Goal: Task Accomplishment & Management: Manage account settings

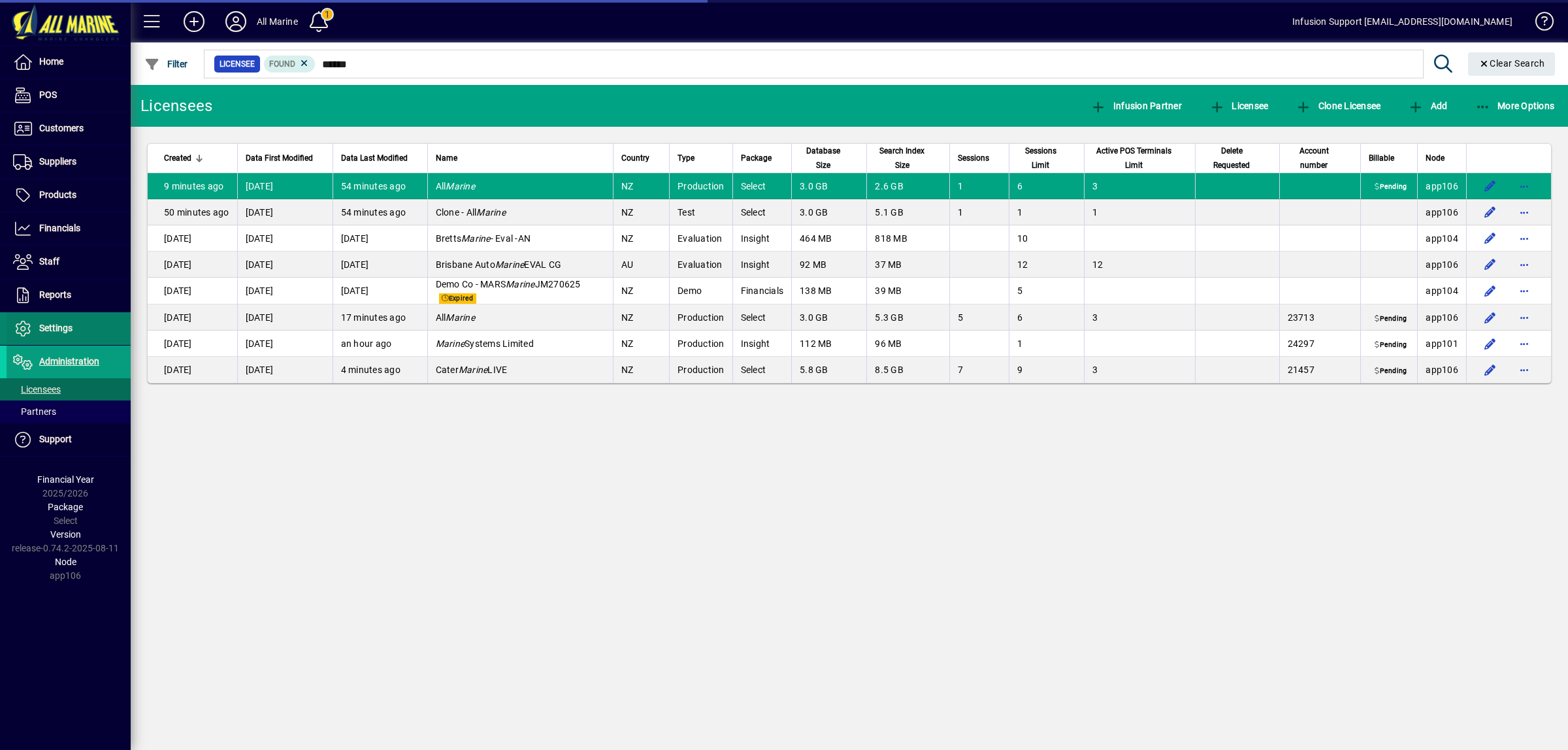
click at [51, 328] on span "Settings" at bounding box center [56, 328] width 33 height 10
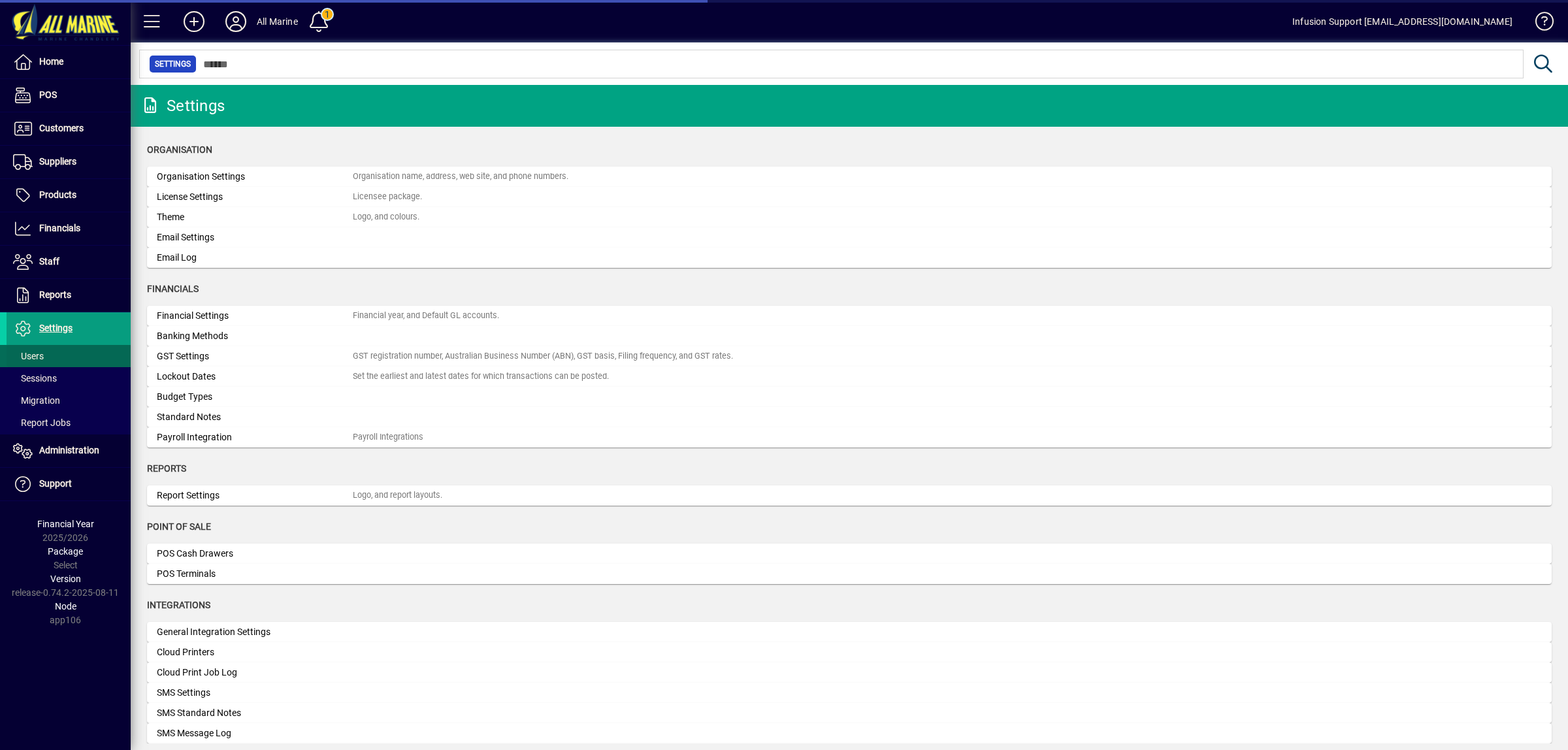
click at [33, 354] on span "Users" at bounding box center [28, 355] width 31 height 10
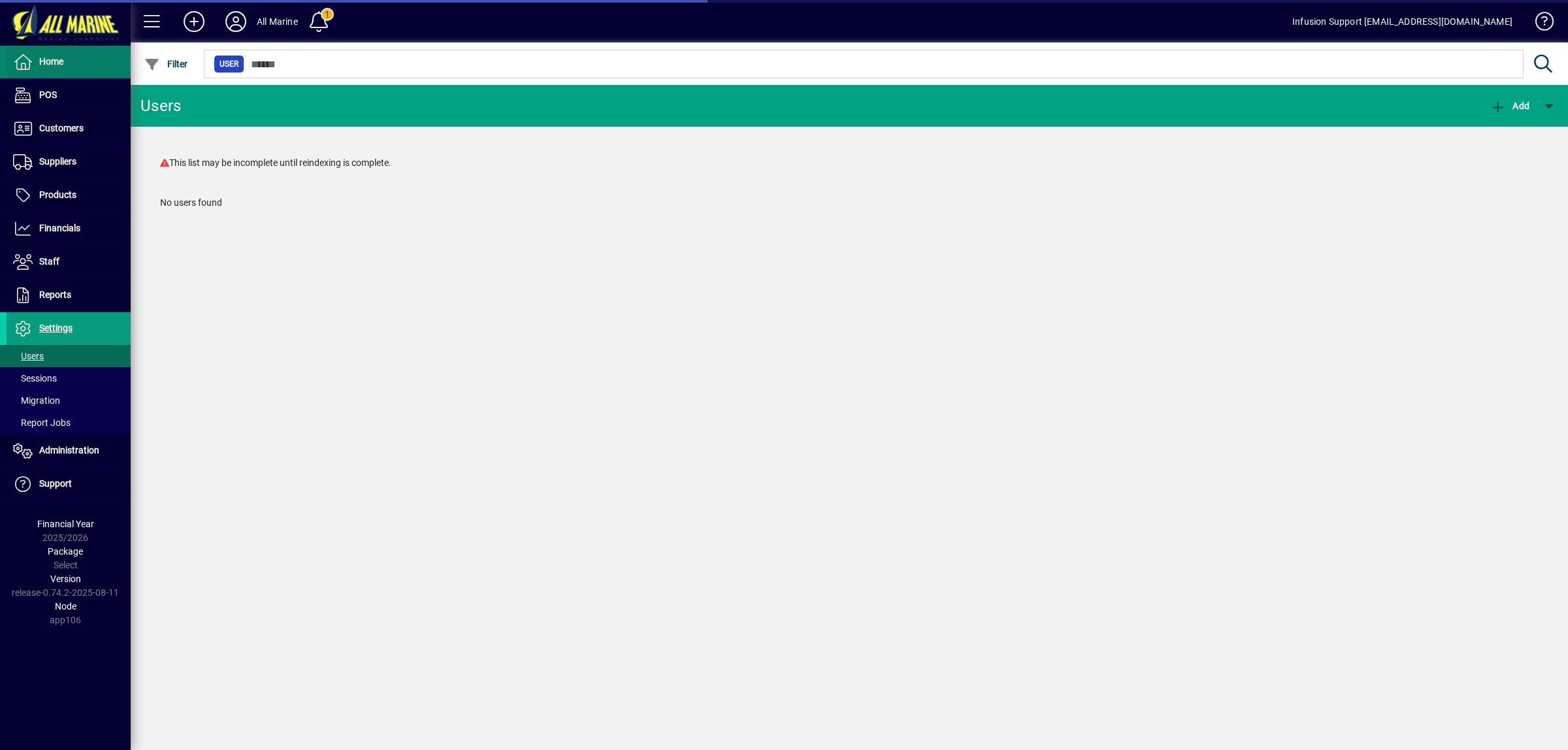
click at [50, 61] on span "Home" at bounding box center [51, 61] width 24 height 10
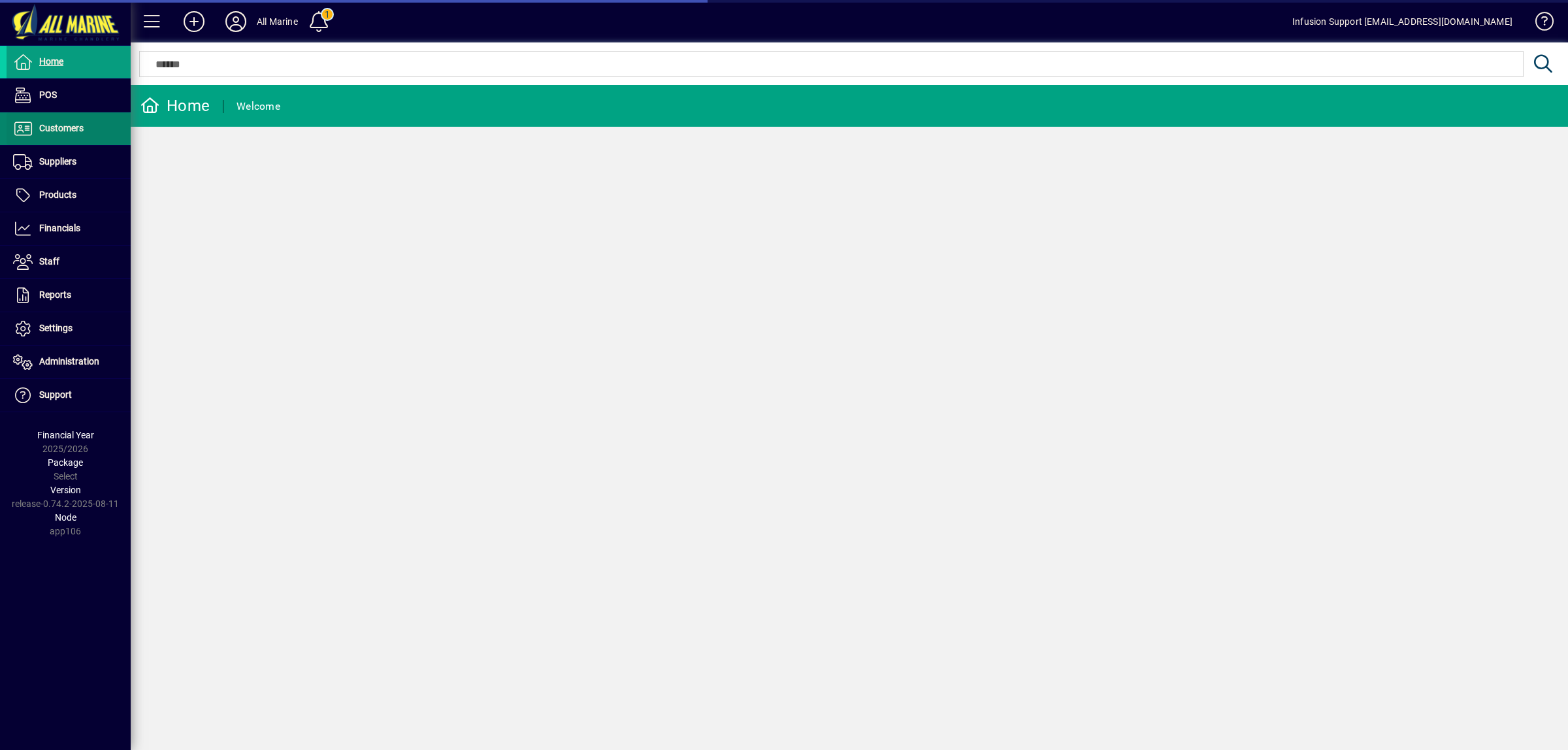
click at [66, 131] on span "Customers" at bounding box center [61, 128] width 45 height 10
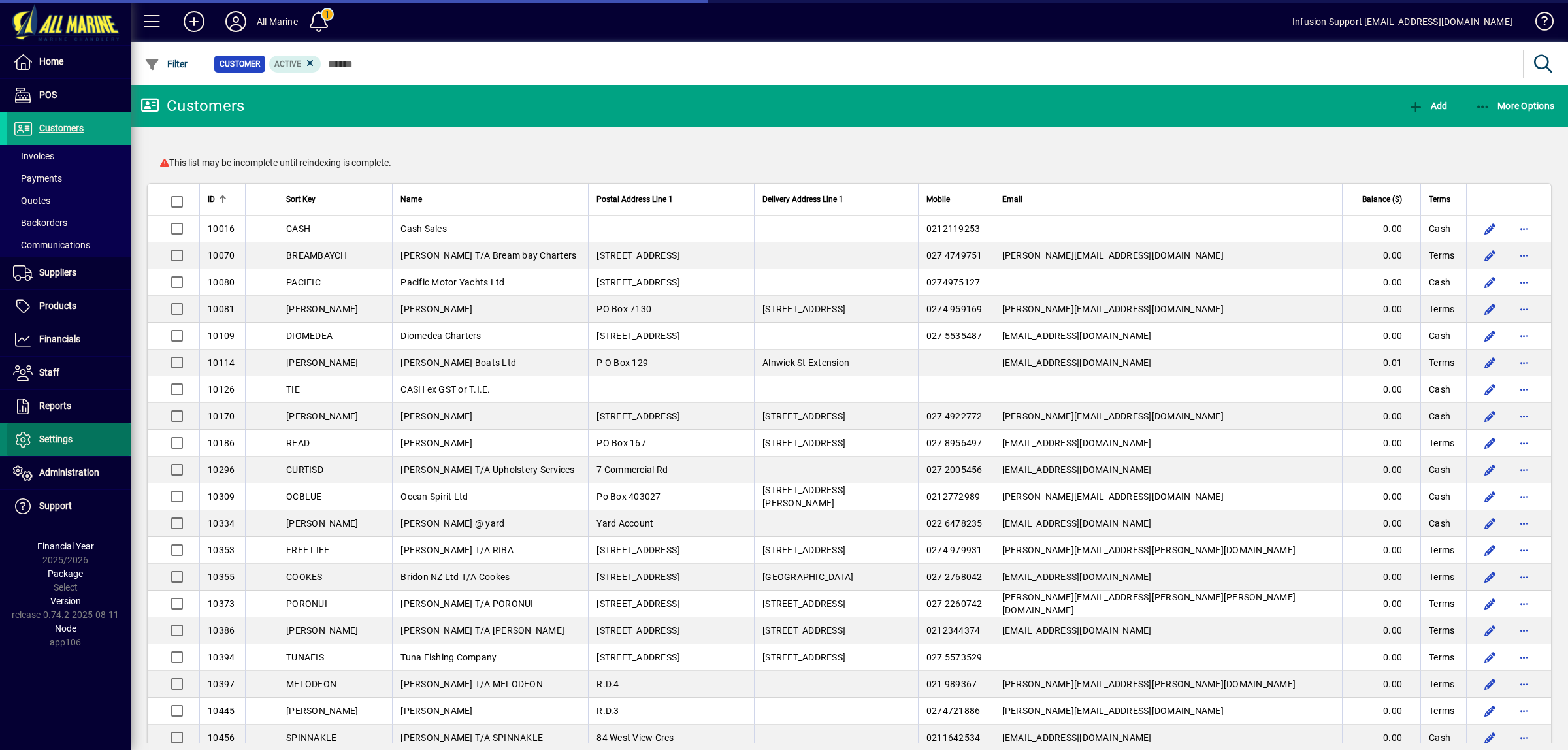
click at [51, 438] on span "Settings" at bounding box center [56, 438] width 33 height 10
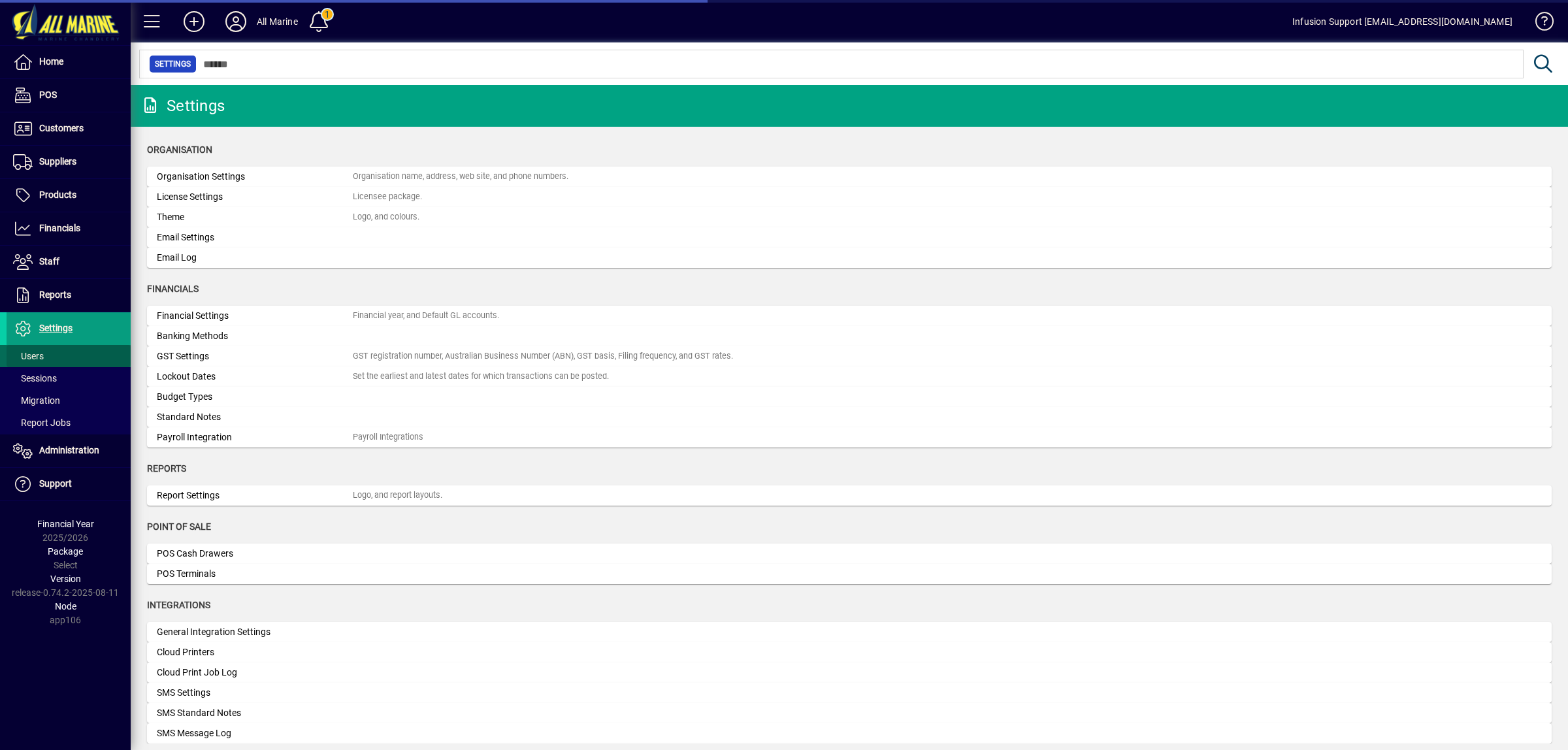
click at [26, 357] on span "Users" at bounding box center [28, 355] width 31 height 10
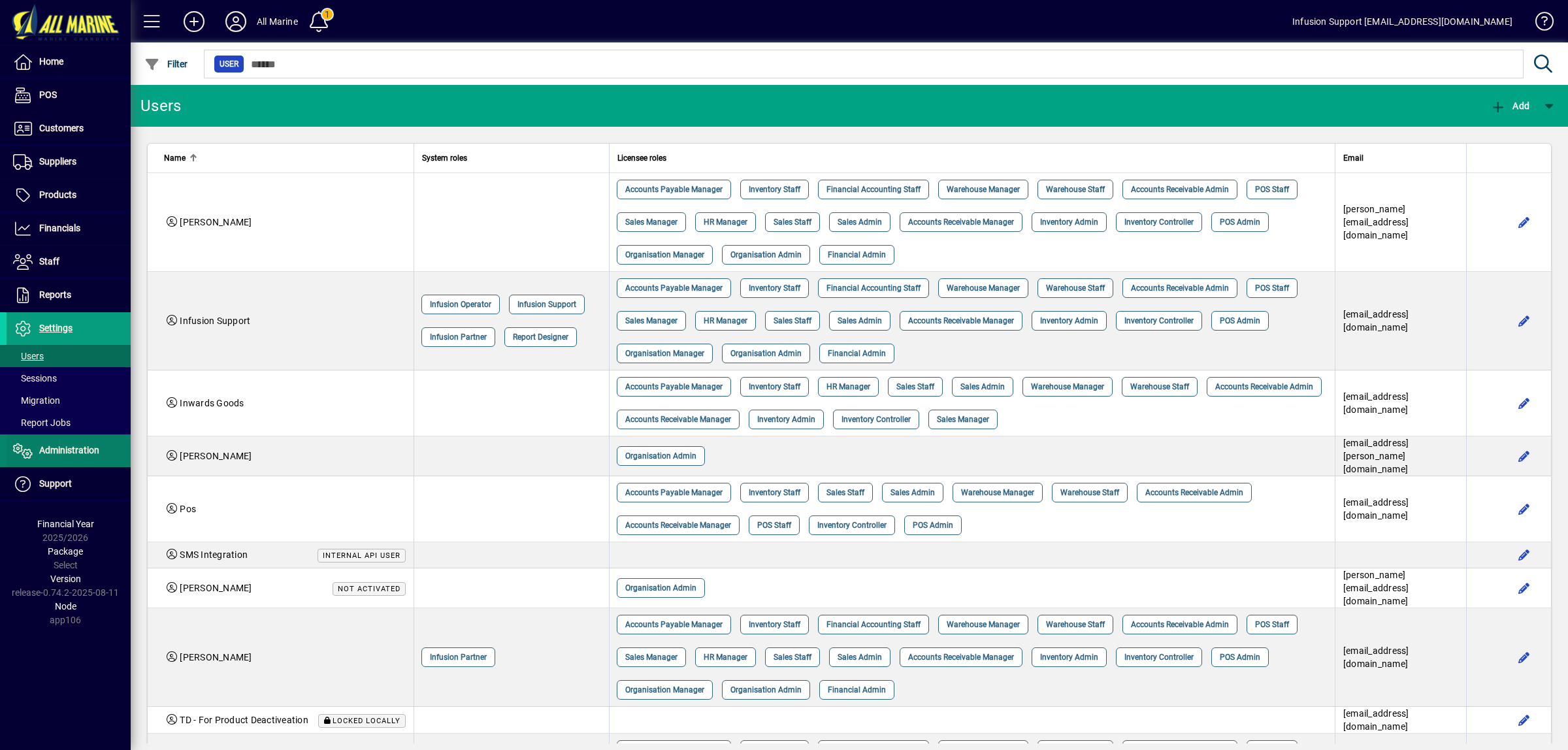
click at [57, 452] on span "Administration" at bounding box center [69, 450] width 60 height 10
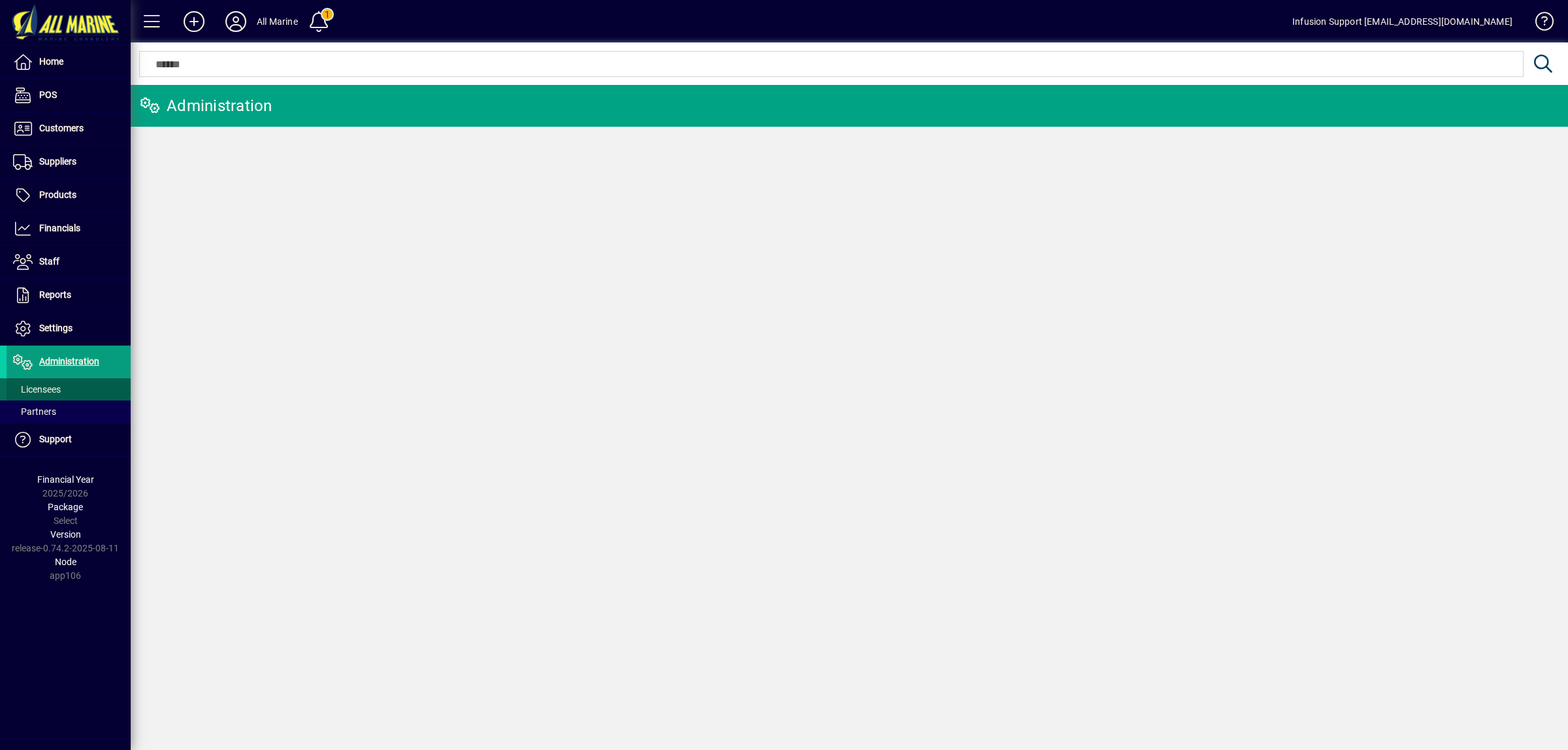
click at [45, 393] on span "Licensees" at bounding box center [37, 389] width 48 height 10
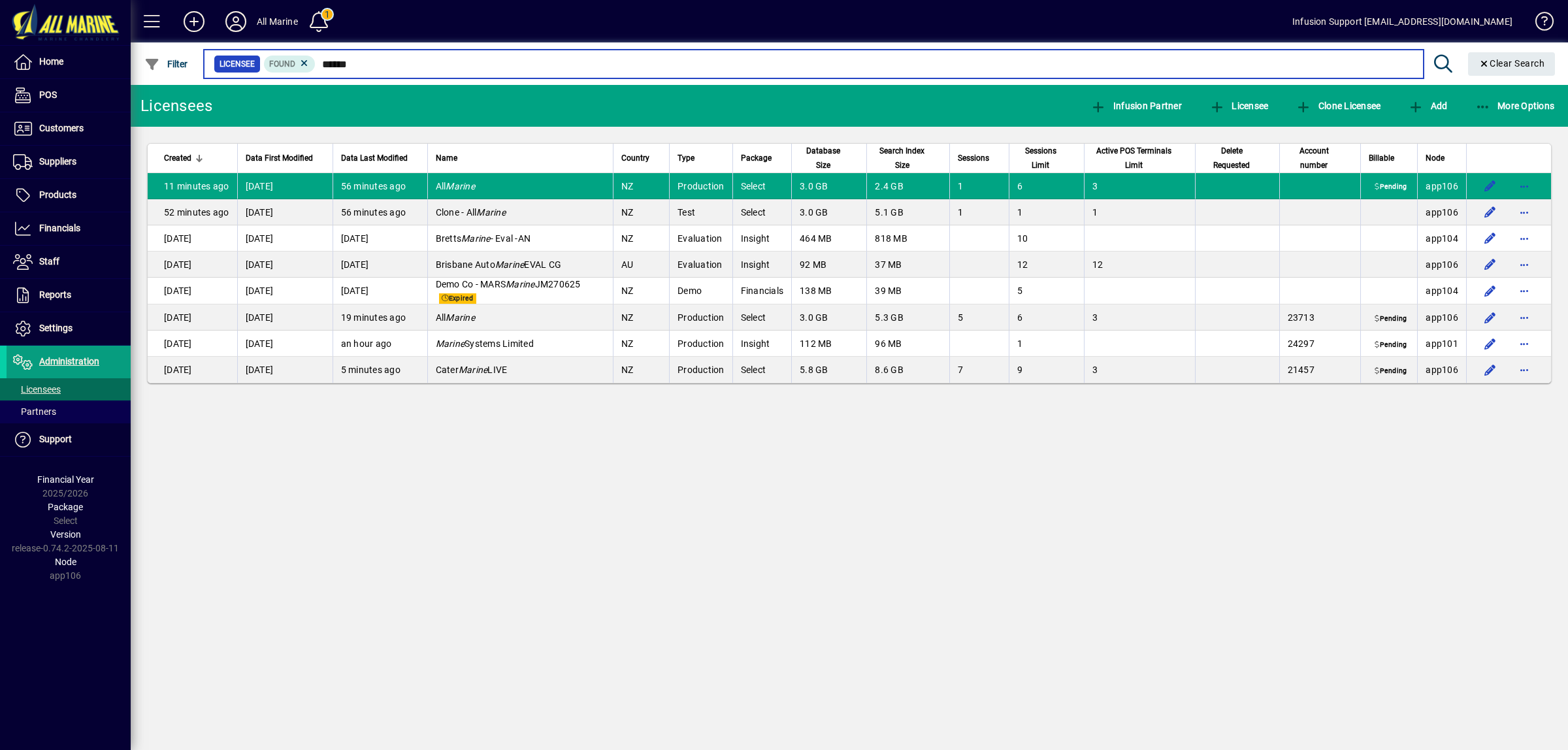
type input "******"
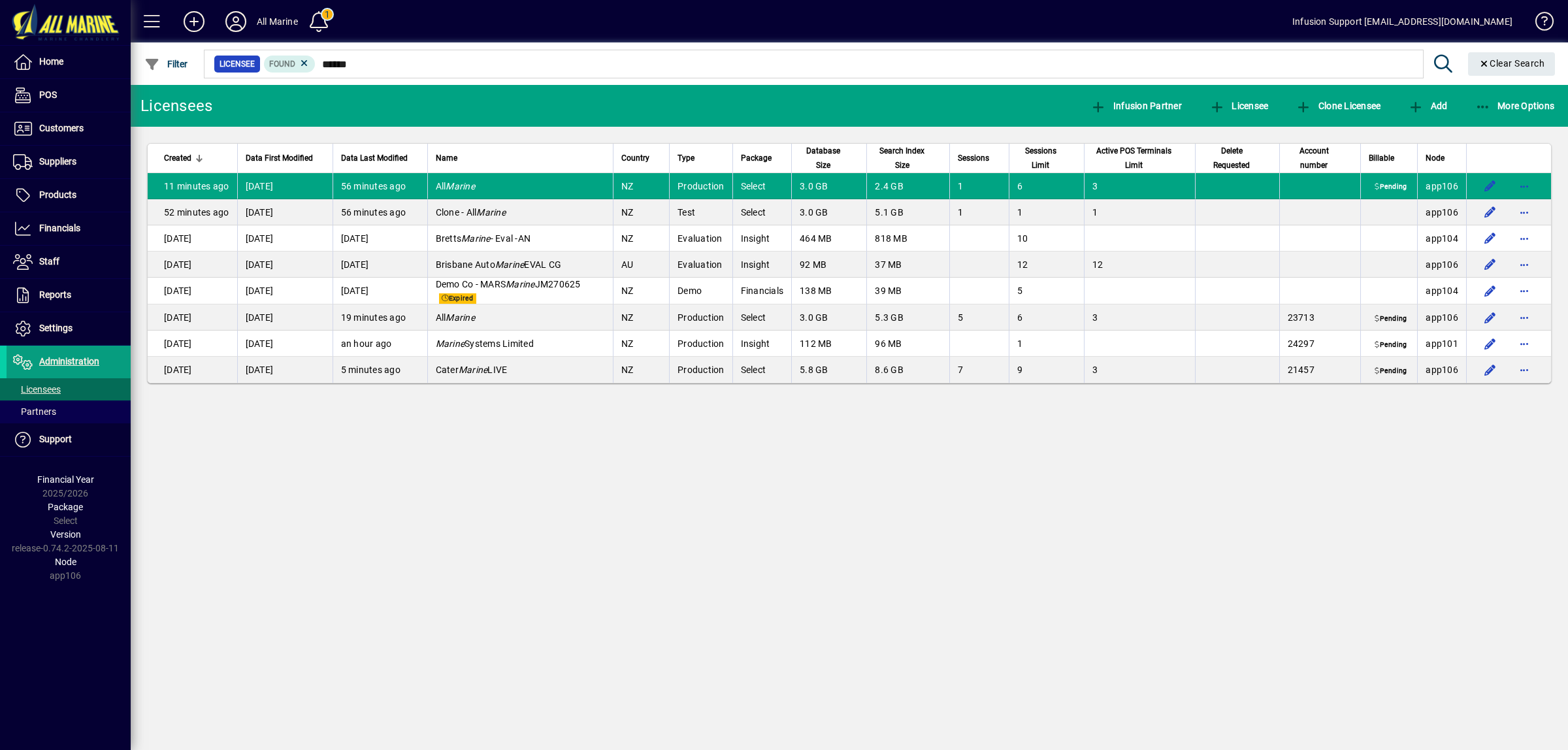
click at [861, 459] on div "Licensees Infusion Partner Licensee Clone Licensee Add More Options Created Dat…" at bounding box center [849, 418] width 1437 height 666
click at [57, 324] on span "Settings" at bounding box center [56, 328] width 33 height 10
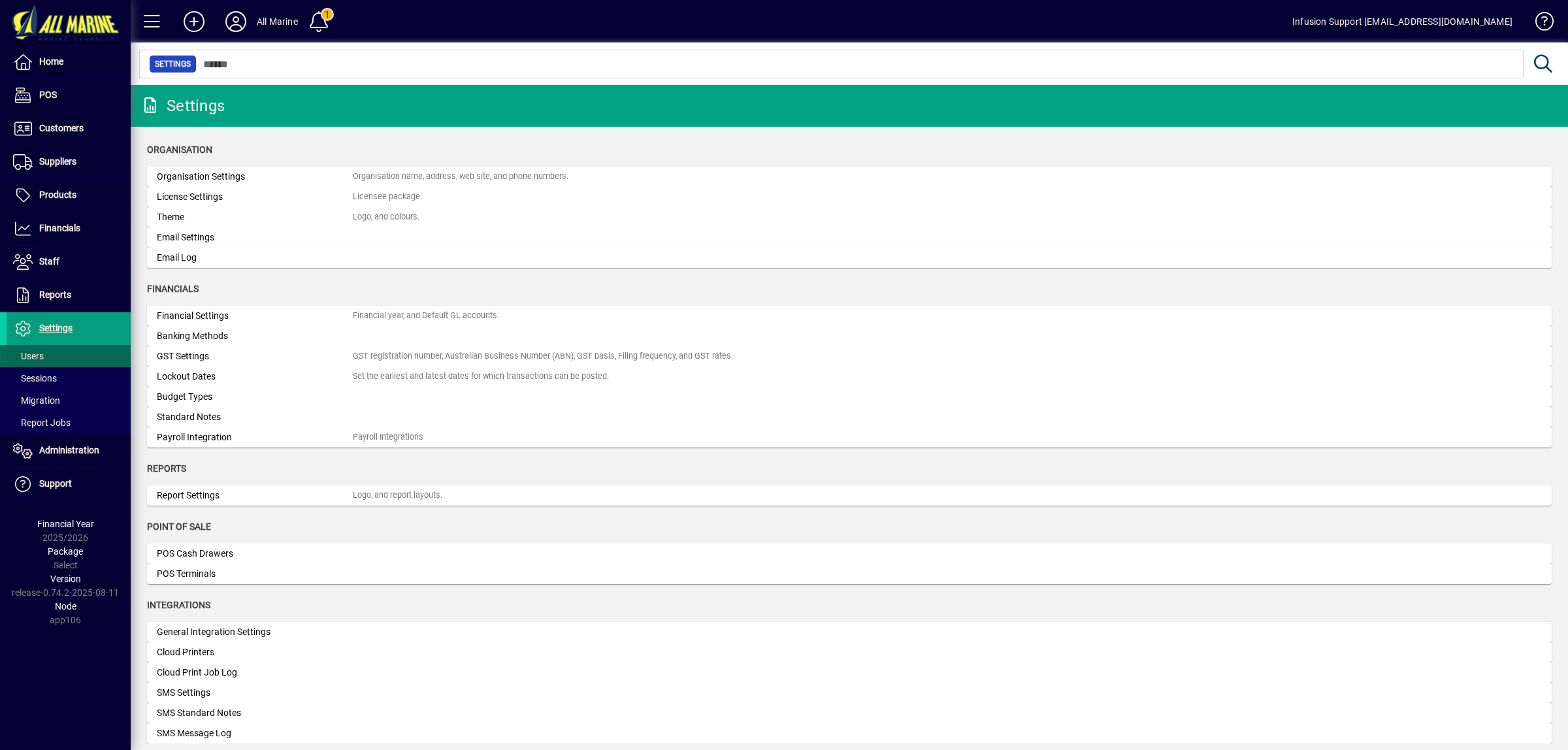
click at [41, 355] on span "Users" at bounding box center [28, 355] width 31 height 10
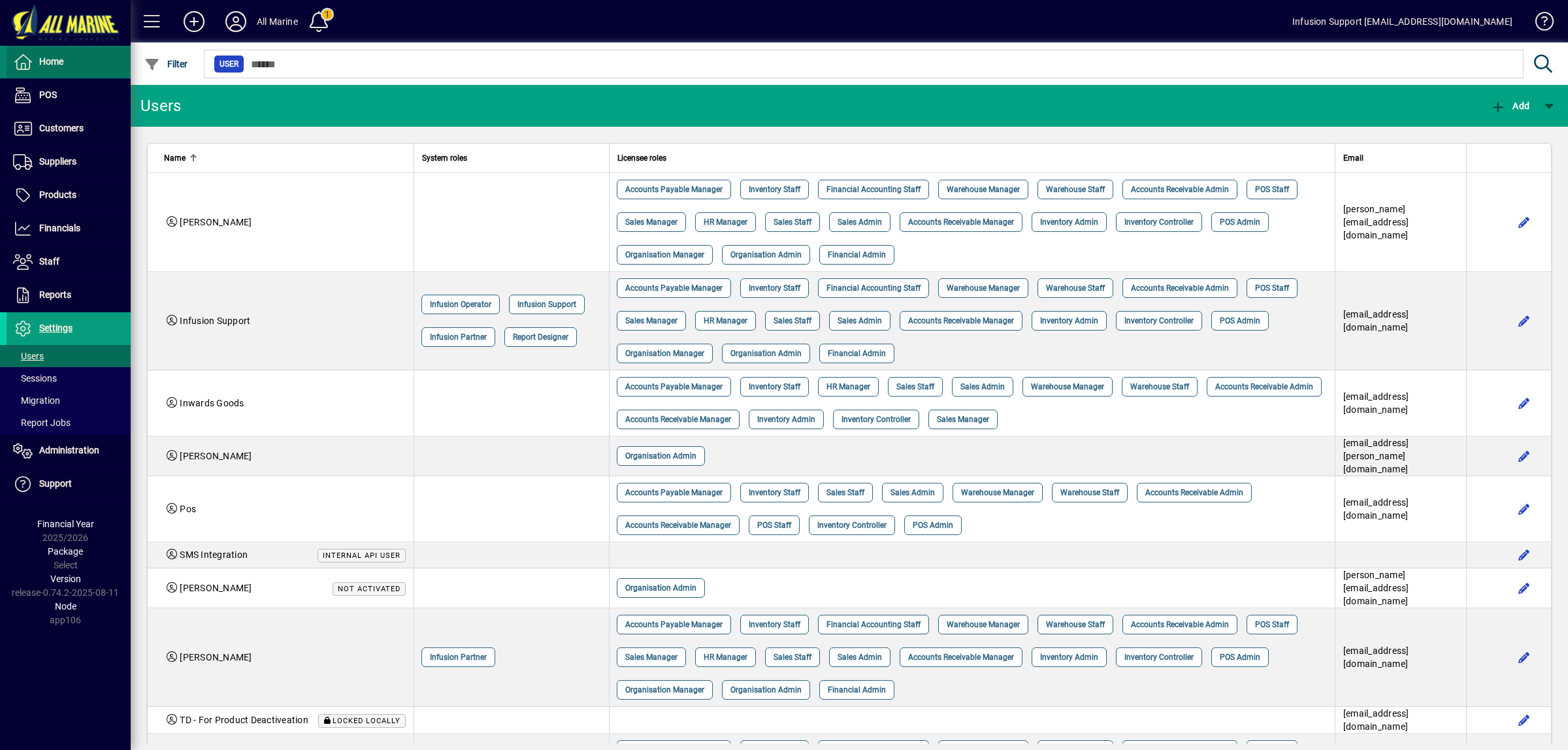
drag, startPoint x: 49, startPoint y: 57, endPoint x: 96, endPoint y: 57, distance: 47.0
click at [49, 57] on span "Home" at bounding box center [51, 61] width 24 height 10
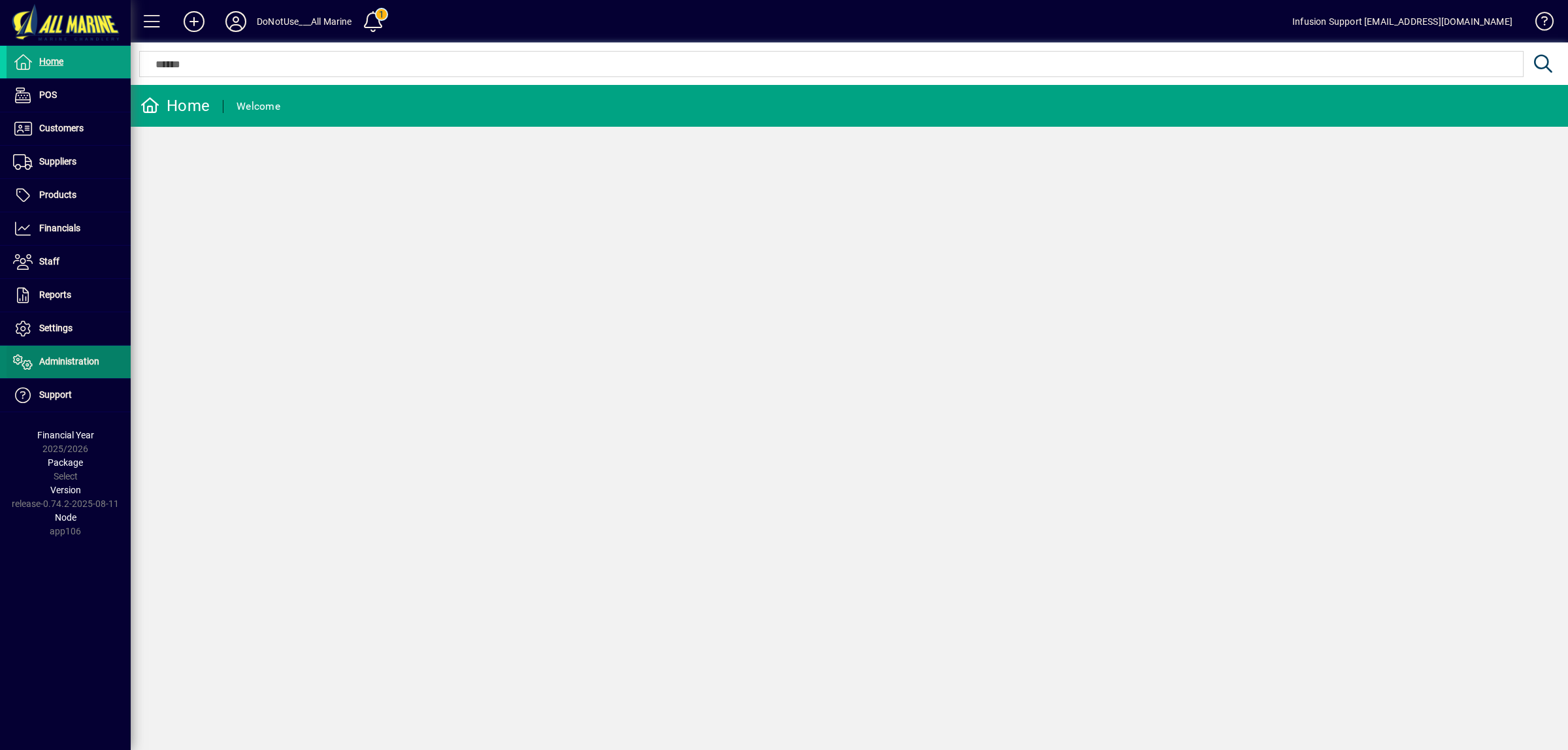
click at [75, 360] on span "Administration" at bounding box center [69, 361] width 60 height 10
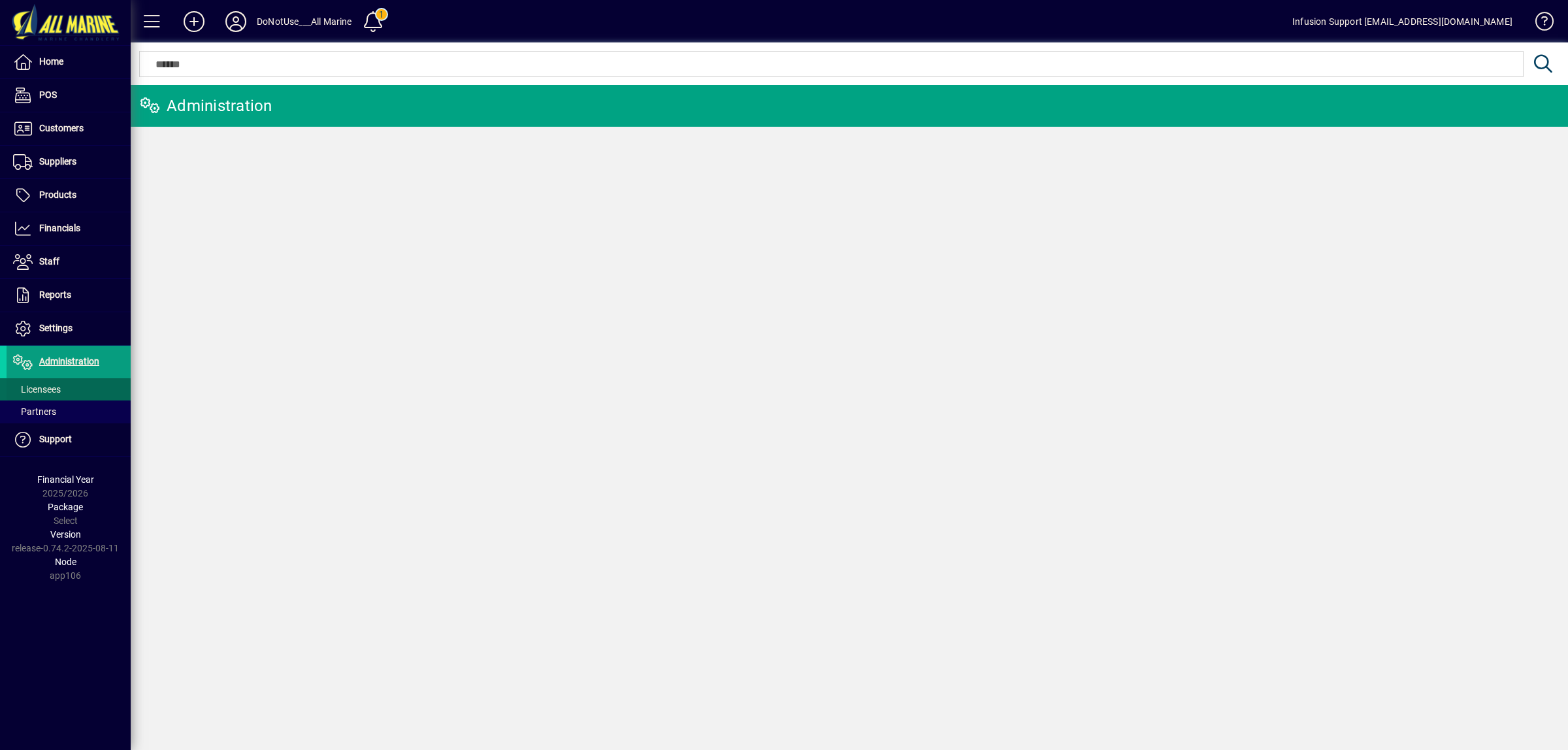
click at [49, 387] on span "Licensees" at bounding box center [37, 389] width 48 height 10
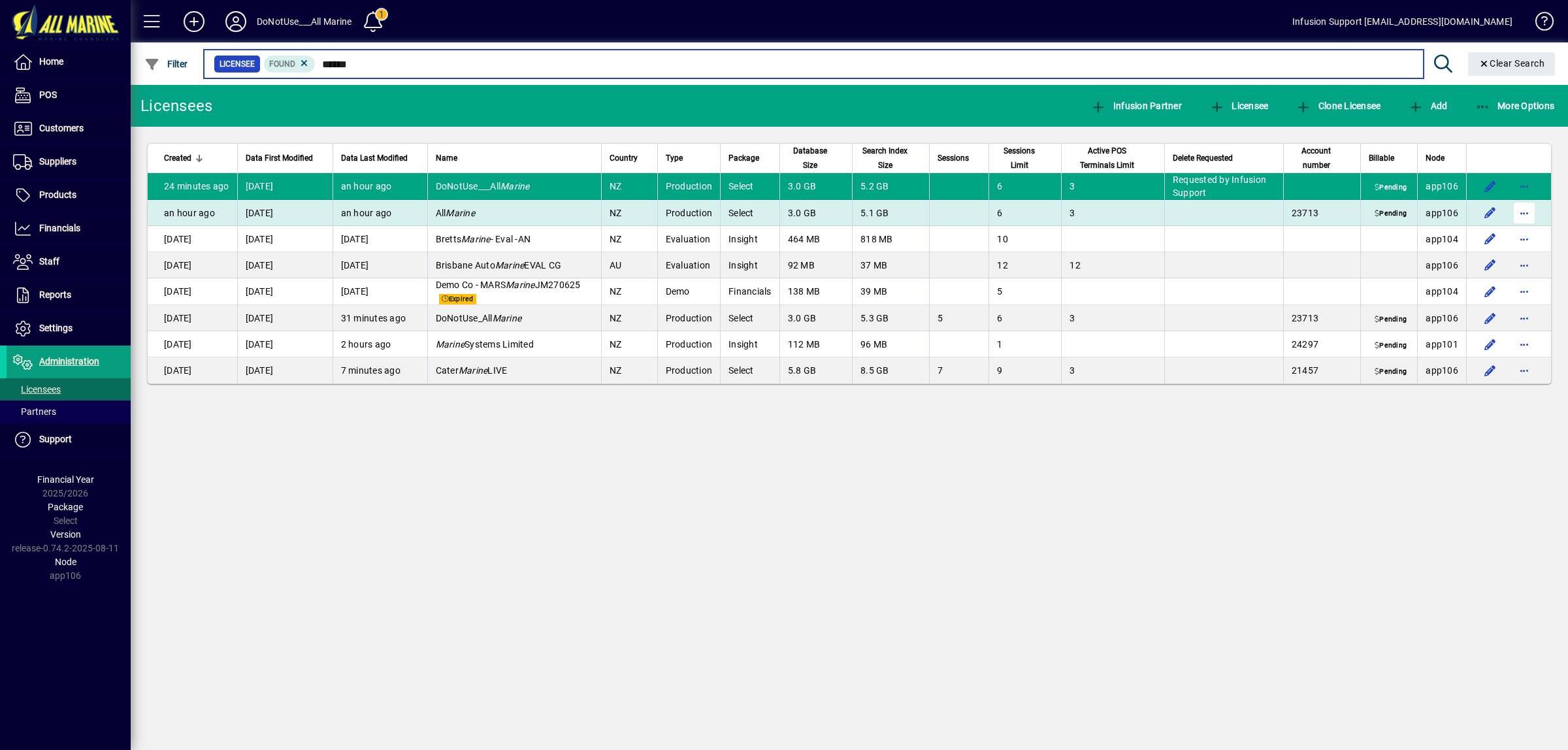
type input "******"
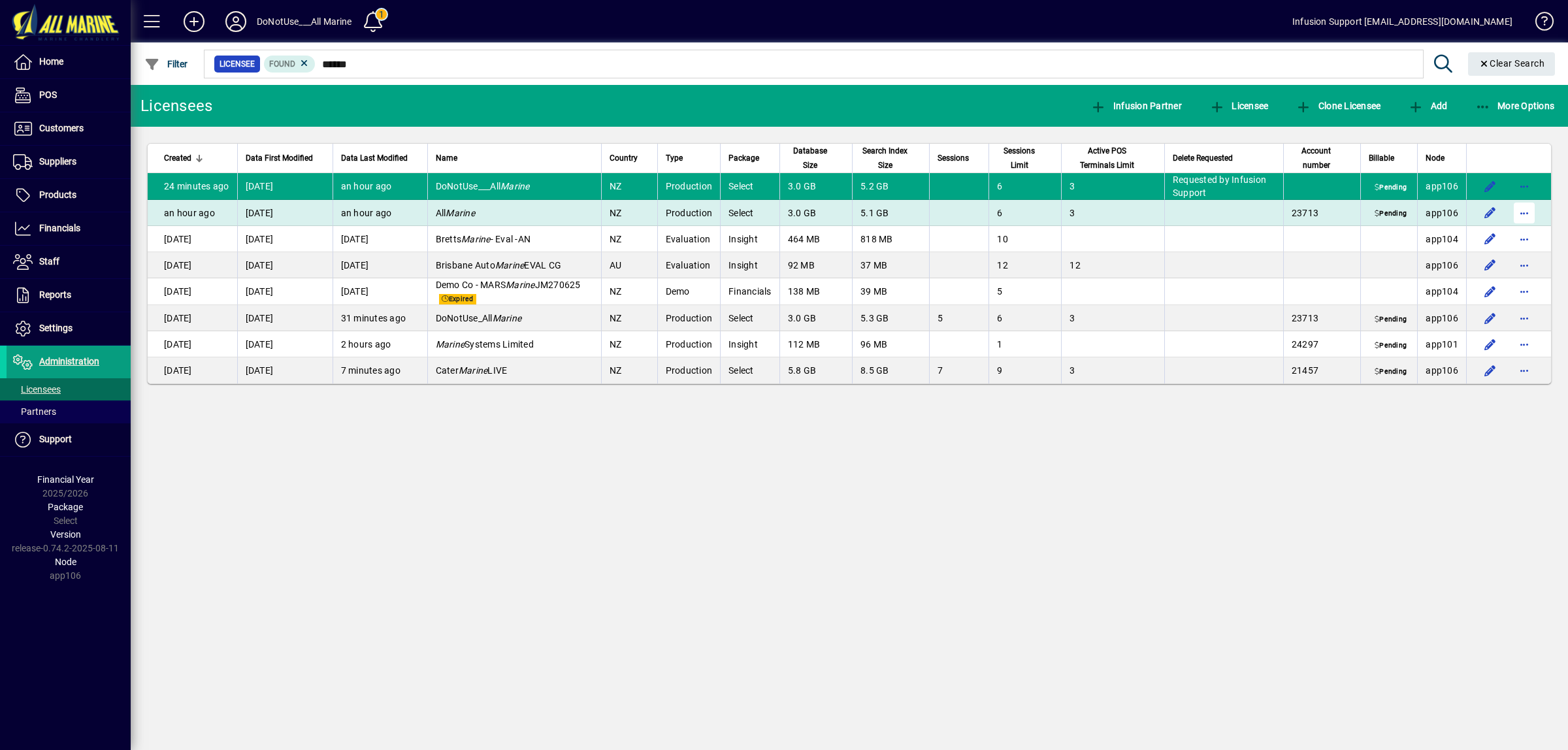
click at [1521, 212] on span "button" at bounding box center [1523, 213] width 31 height 31
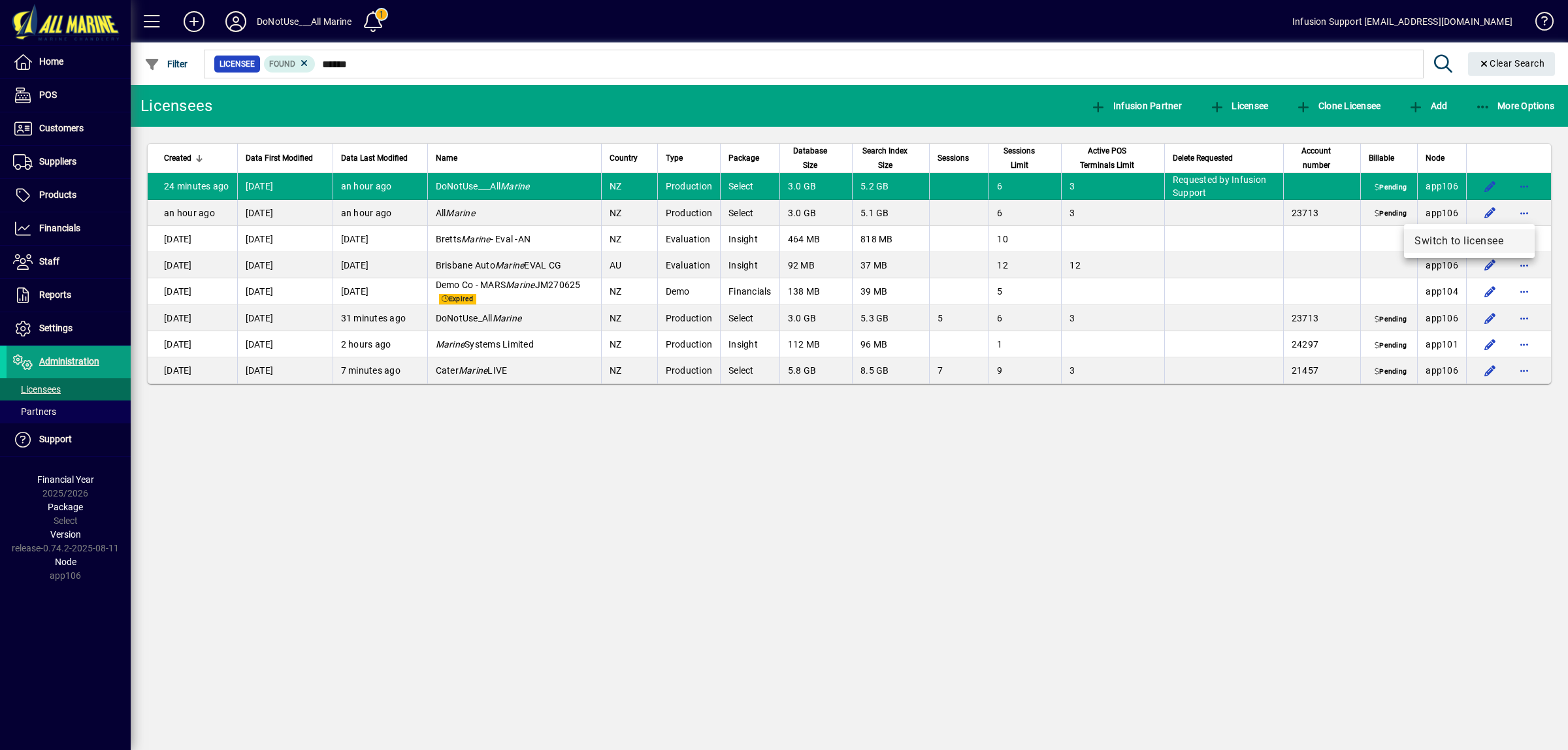
click at [1434, 241] on span "Switch to licensee" at bounding box center [1469, 241] width 110 height 16
